Goal: Task Accomplishment & Management: Use online tool/utility

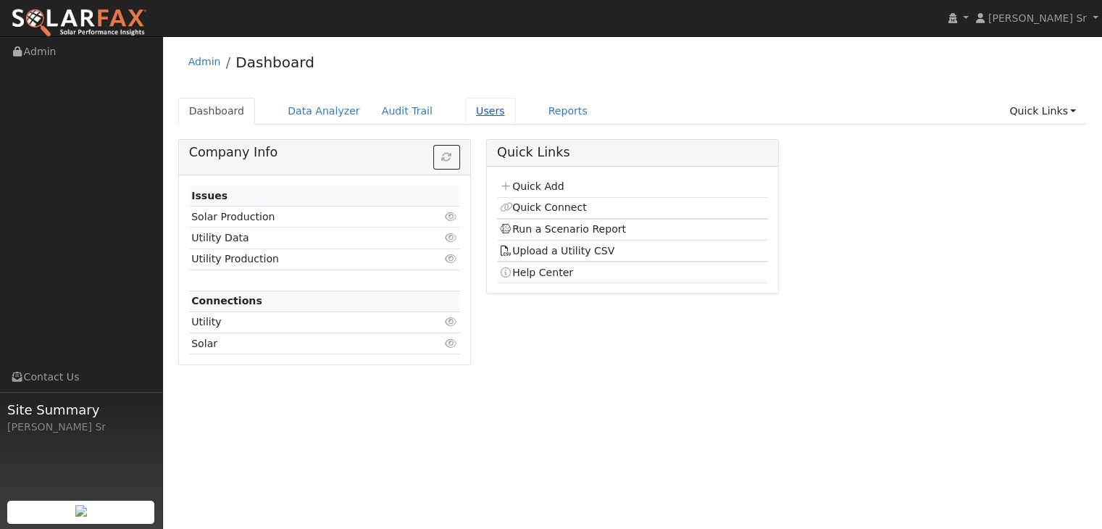
drag, startPoint x: 0, startPoint y: 0, endPoint x: 470, endPoint y: 114, distance: 483.6
click at [470, 114] on link "Users" at bounding box center [490, 111] width 51 height 27
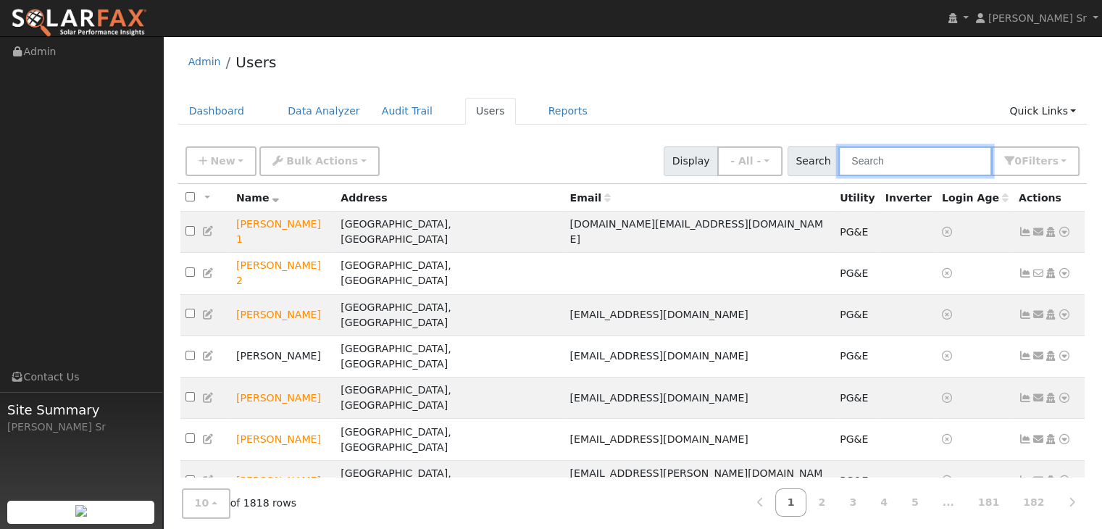
click at [878, 159] on input "text" at bounding box center [915, 161] width 154 height 30
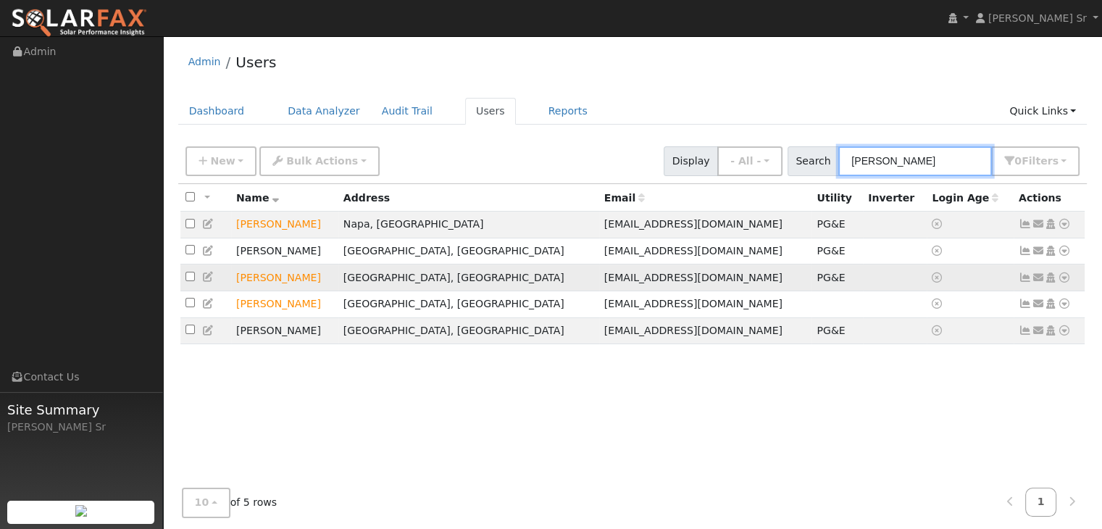
type input "erick"
click at [1062, 280] on icon at bounding box center [1063, 277] width 13 height 10
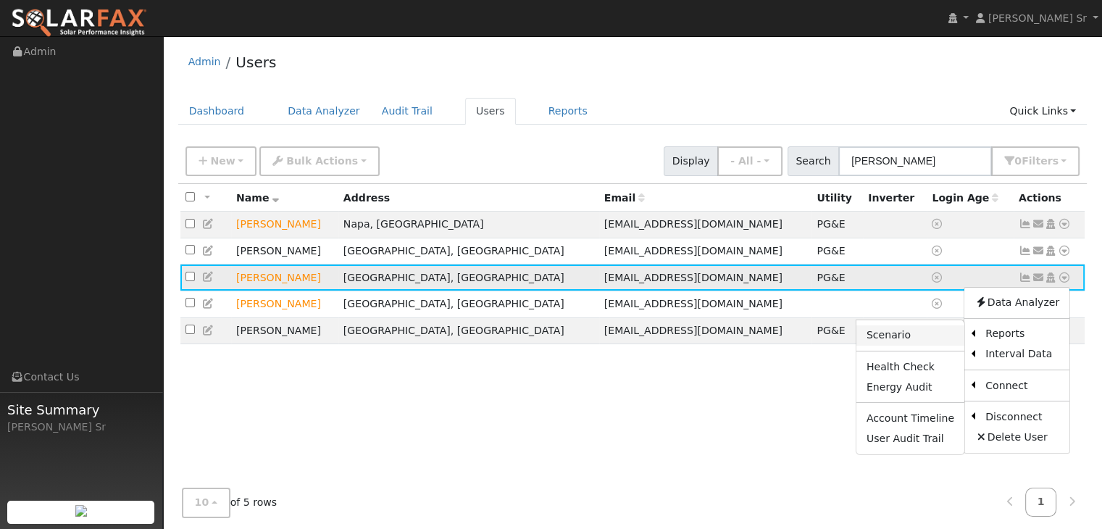
click at [897, 340] on link "Scenario" at bounding box center [910, 335] width 108 height 20
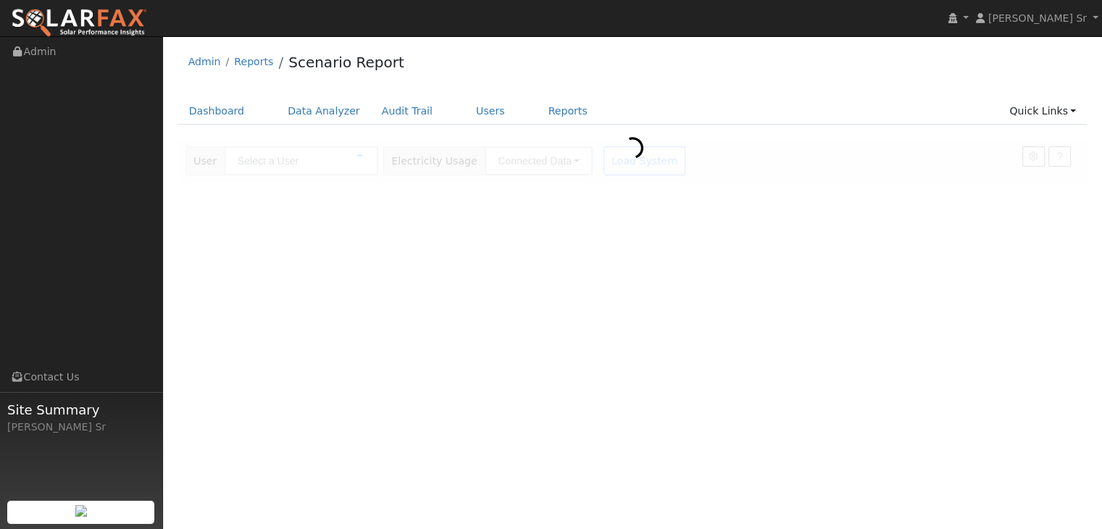
type input "[PERSON_NAME]"
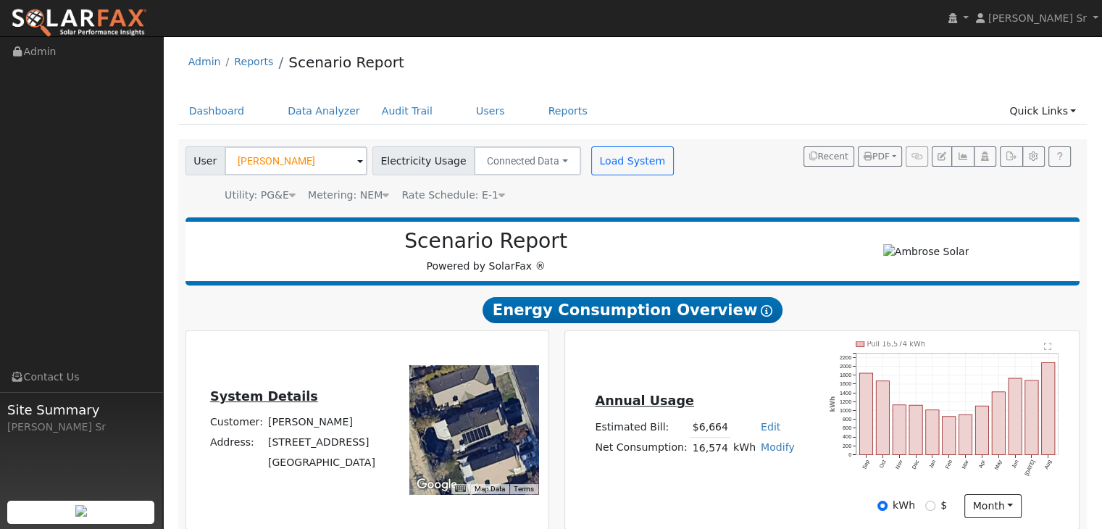
type input "21871"
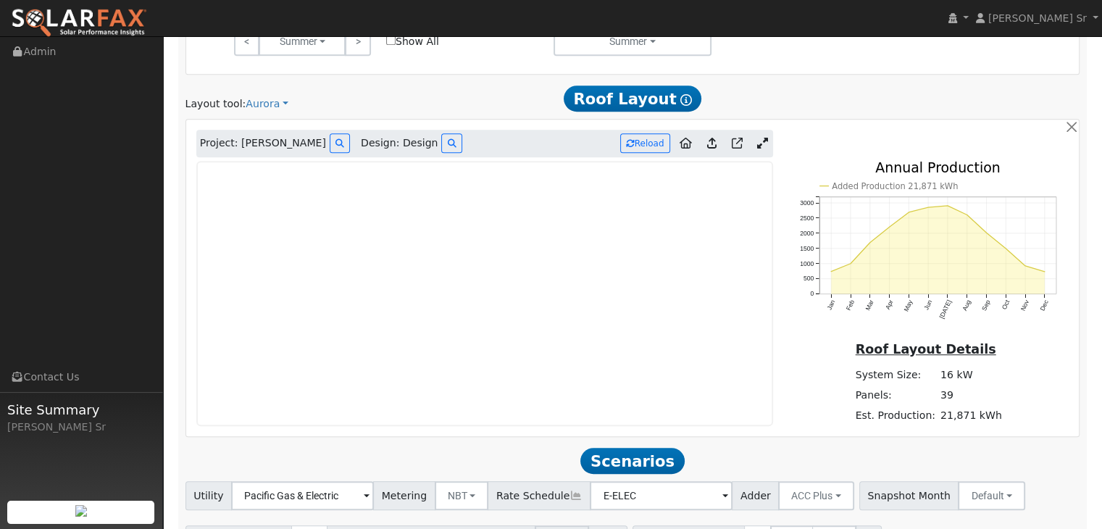
scroll to position [762, 0]
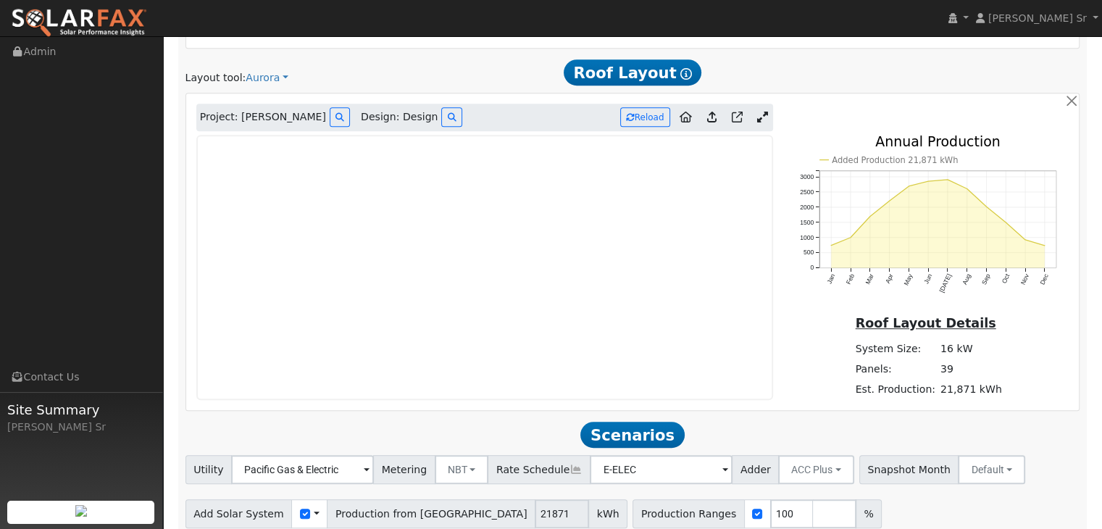
click at [759, 118] on icon at bounding box center [762, 117] width 11 height 11
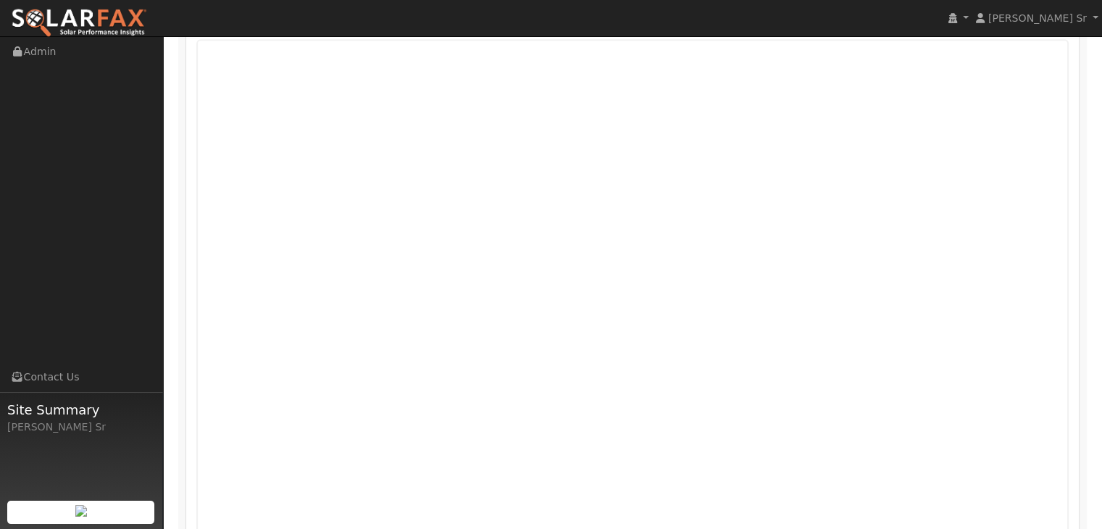
scroll to position [865, 0]
